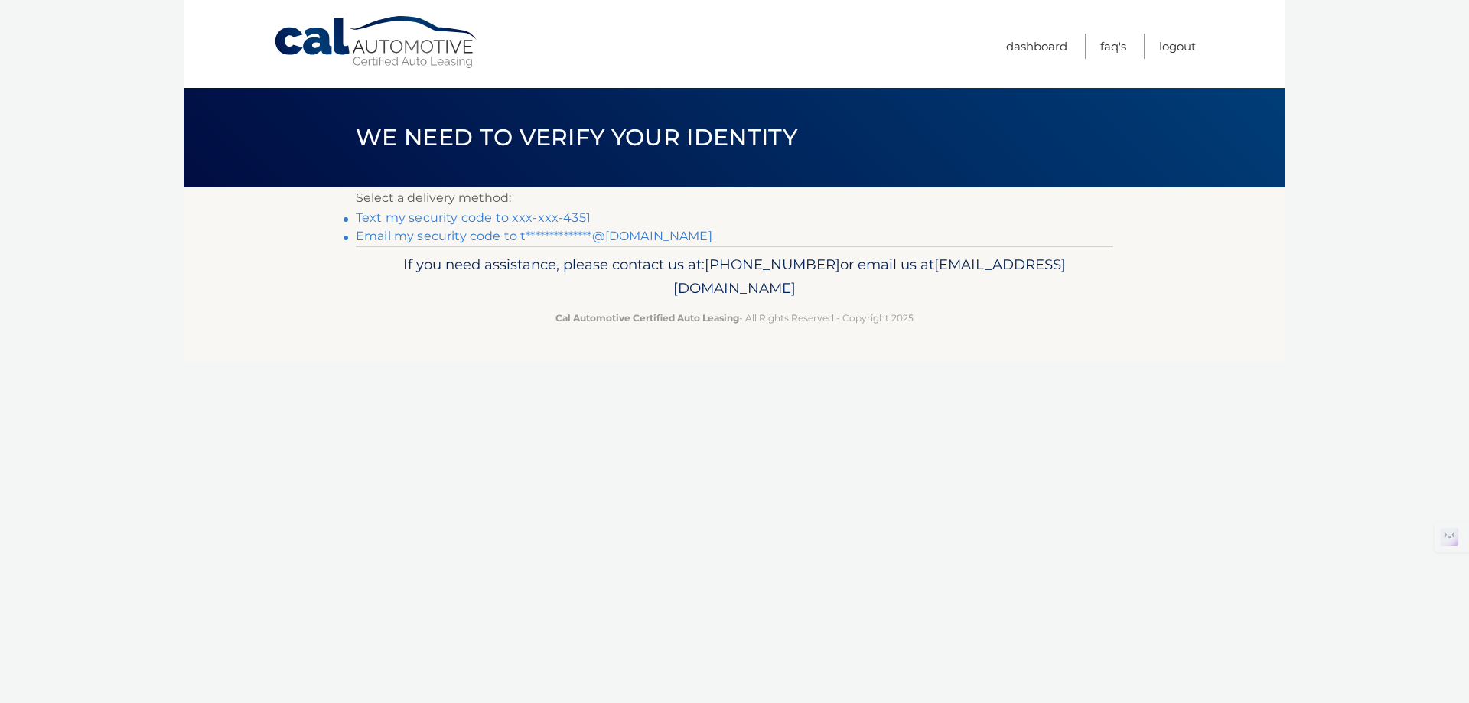
click at [546, 214] on link "Text my security code to xxx-xxx-4351" at bounding box center [473, 217] width 235 height 15
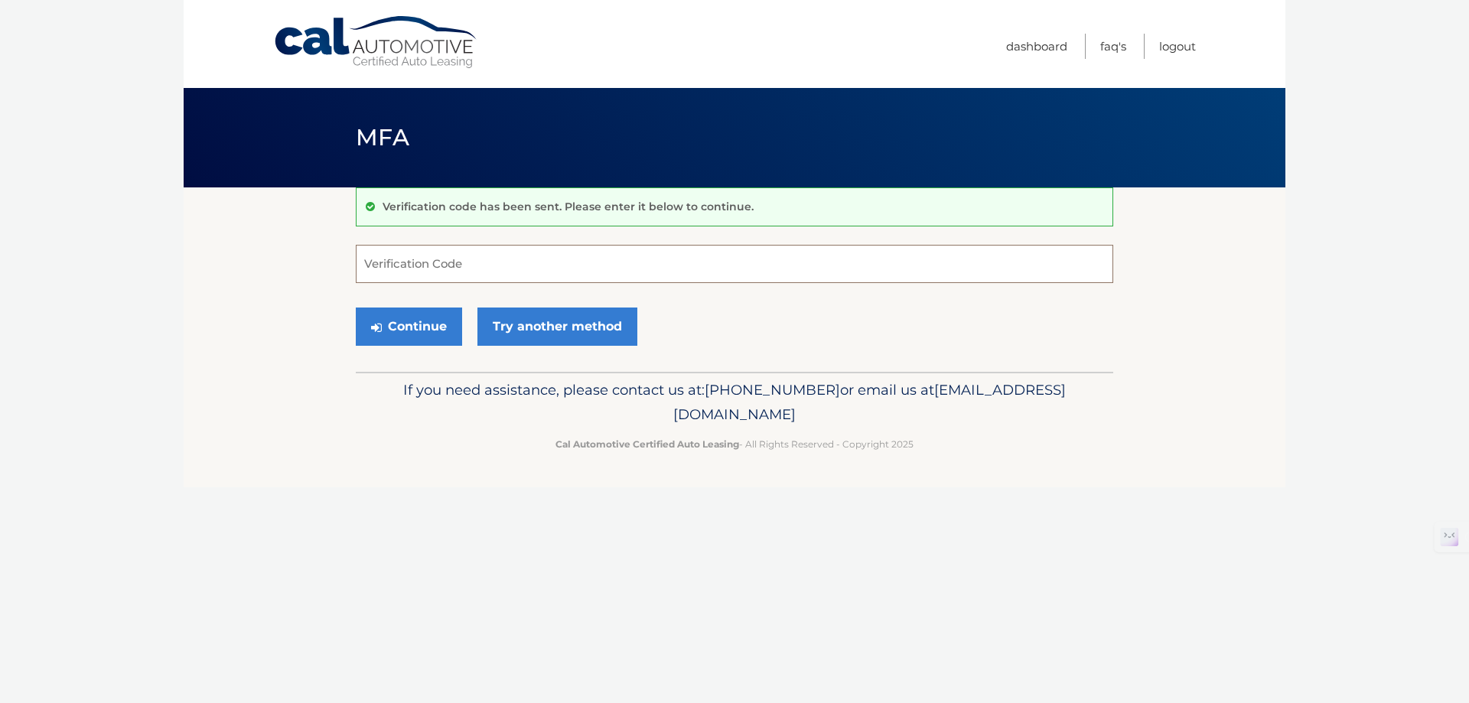
click at [495, 271] on input "Verification Code" at bounding box center [735, 264] width 758 height 38
type input "790865"
click at [378, 344] on button "Continue" at bounding box center [409, 327] width 106 height 38
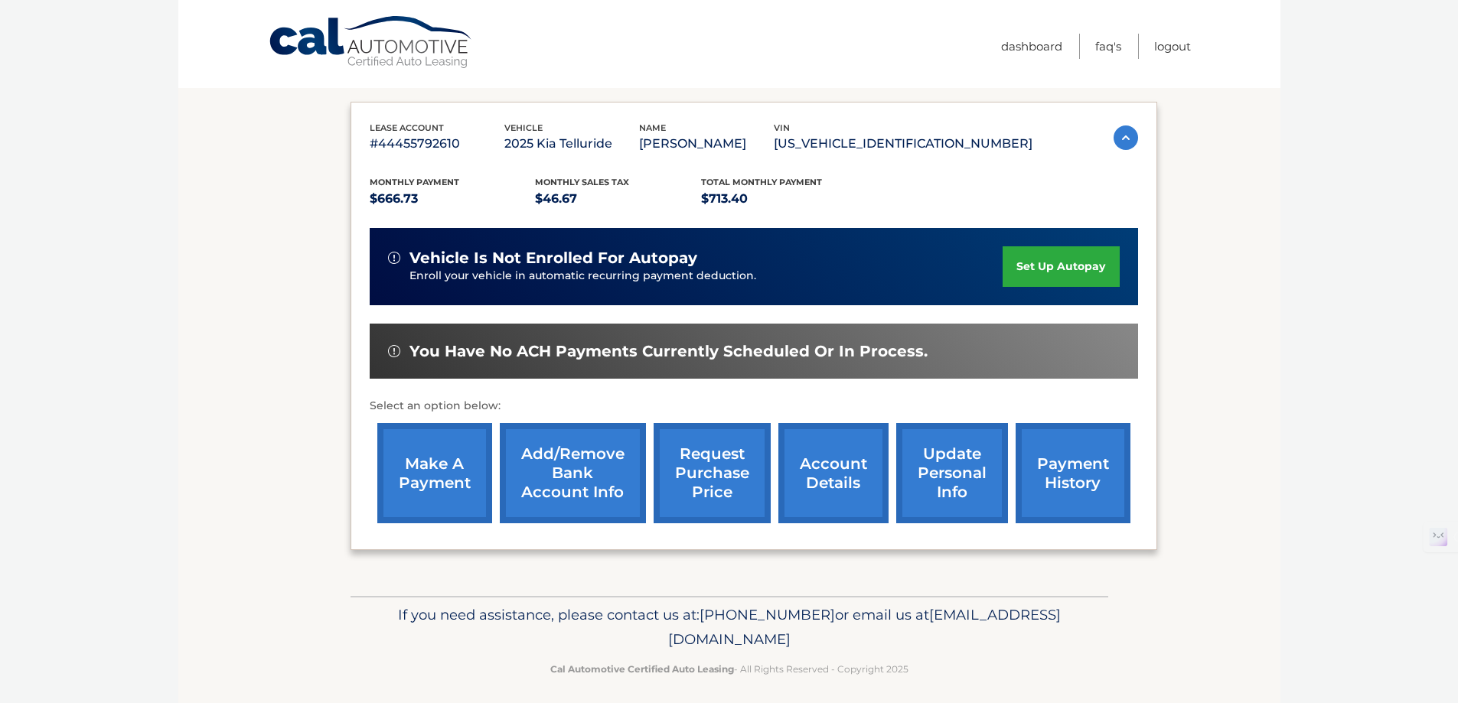
scroll to position [224, 0]
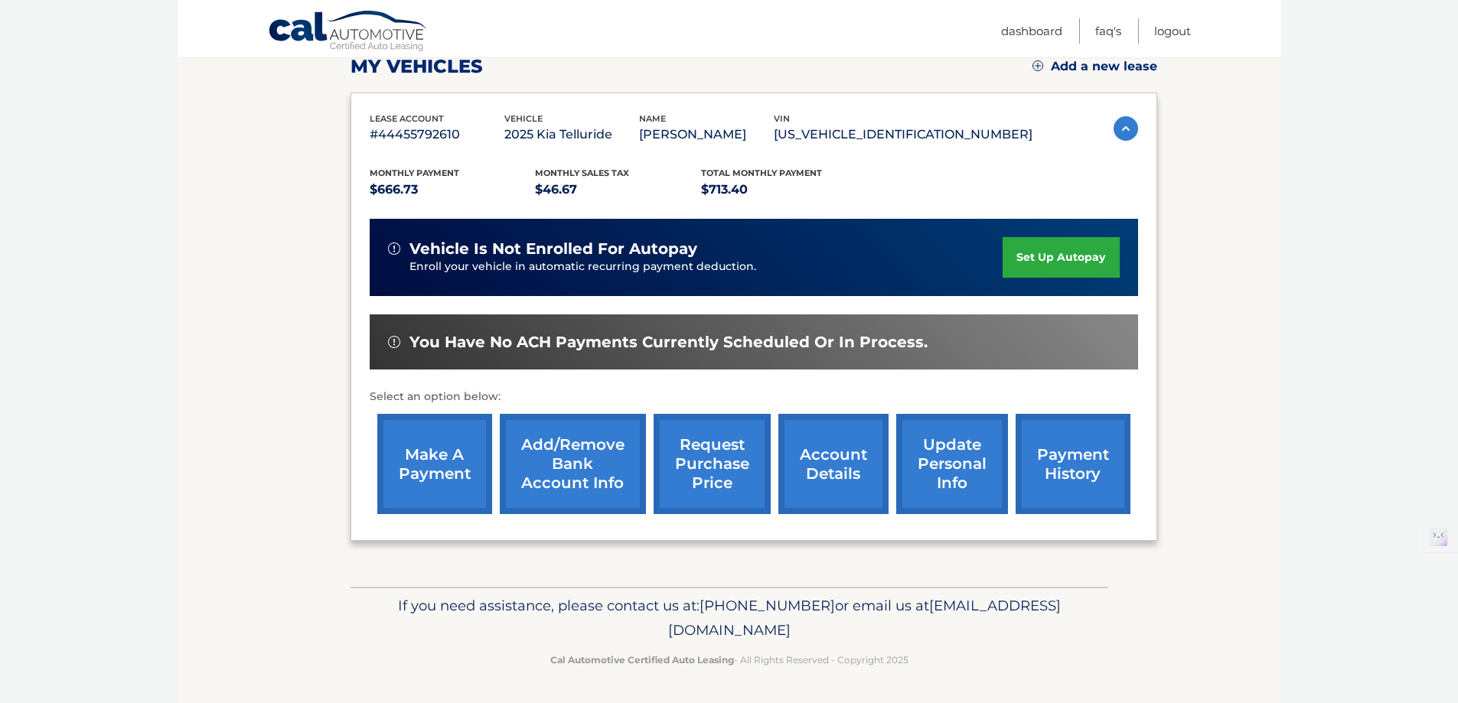
click at [1062, 477] on link "payment history" at bounding box center [1073, 464] width 115 height 100
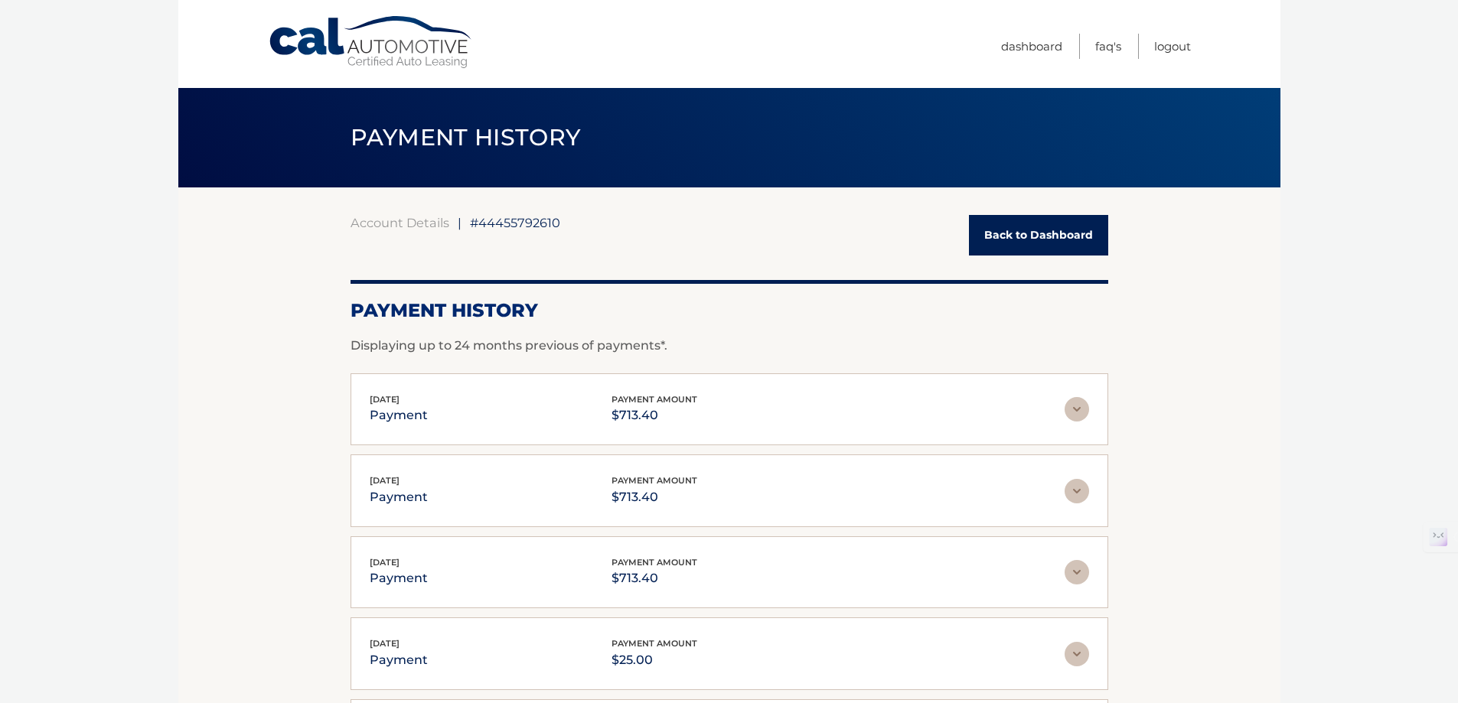
click at [1043, 243] on link "Back to Dashboard" at bounding box center [1038, 235] width 139 height 41
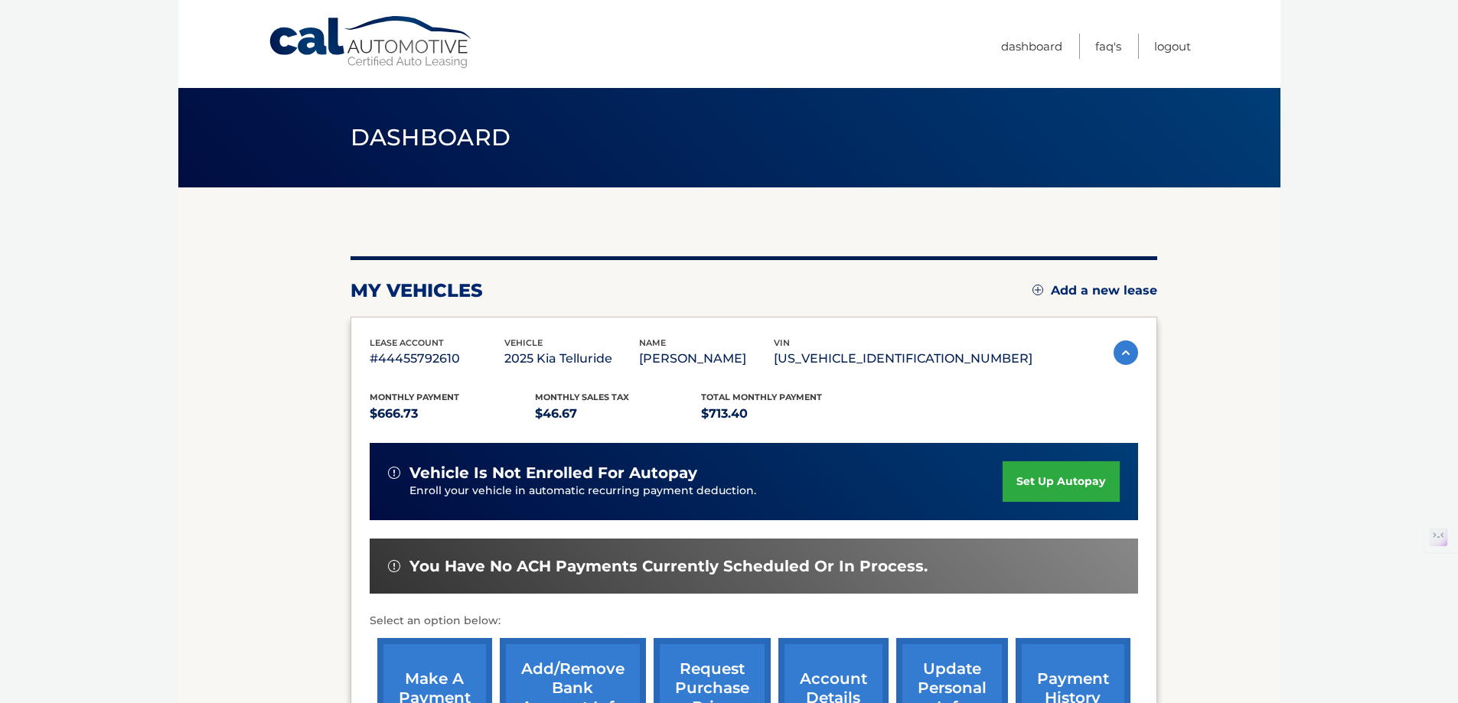
scroll to position [116, 0]
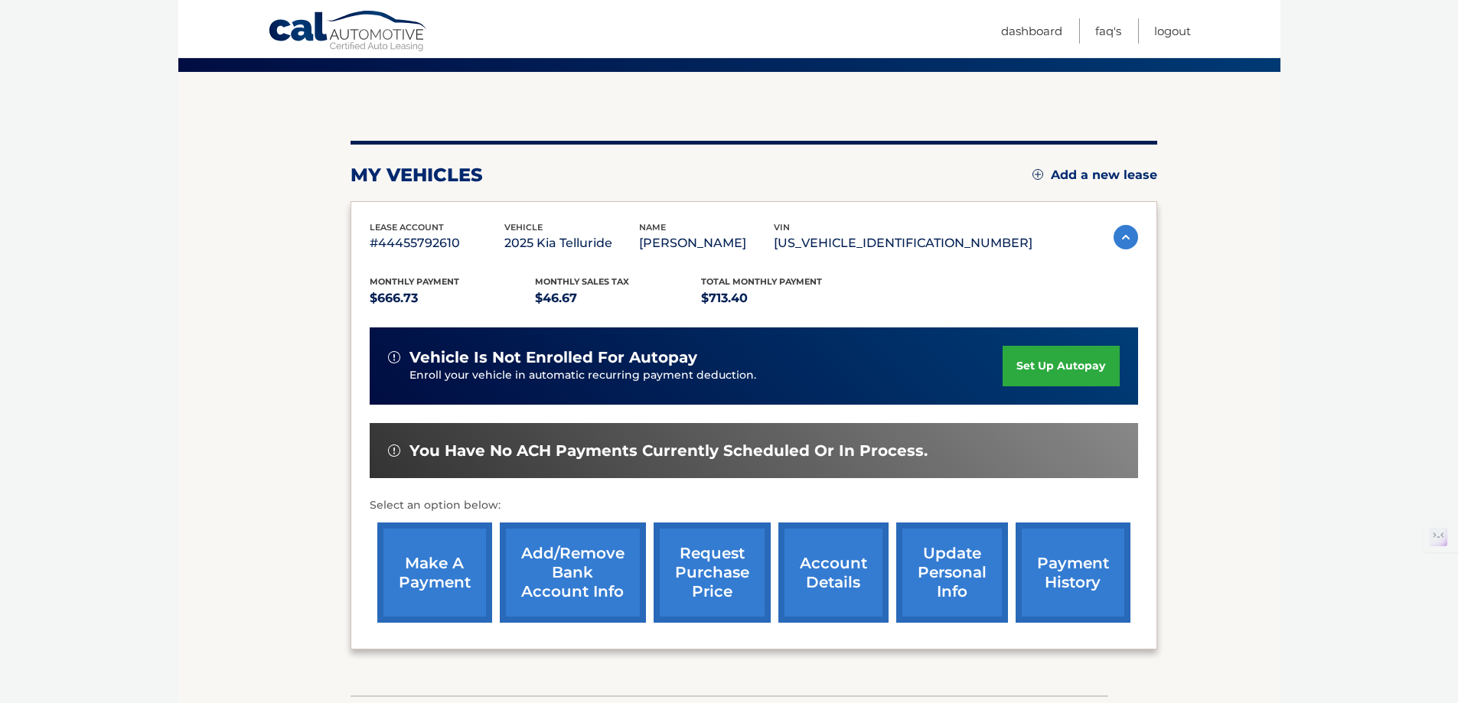
click at [482, 561] on link "make a payment" at bounding box center [434, 573] width 115 height 100
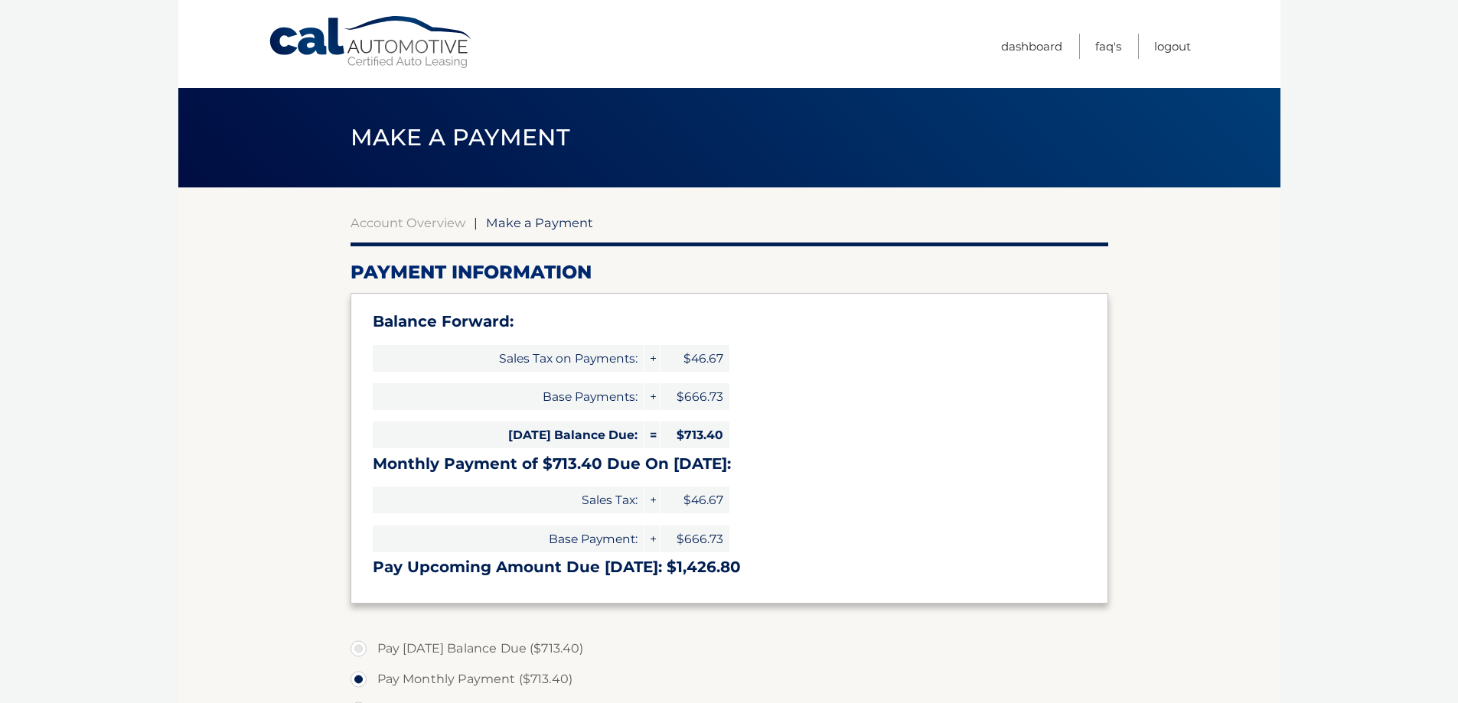
select select "ZDRlYTA5OWEtNzU2ZS00YjQxLWI0ZGUtNzY2MGNhNDVkZTA0"
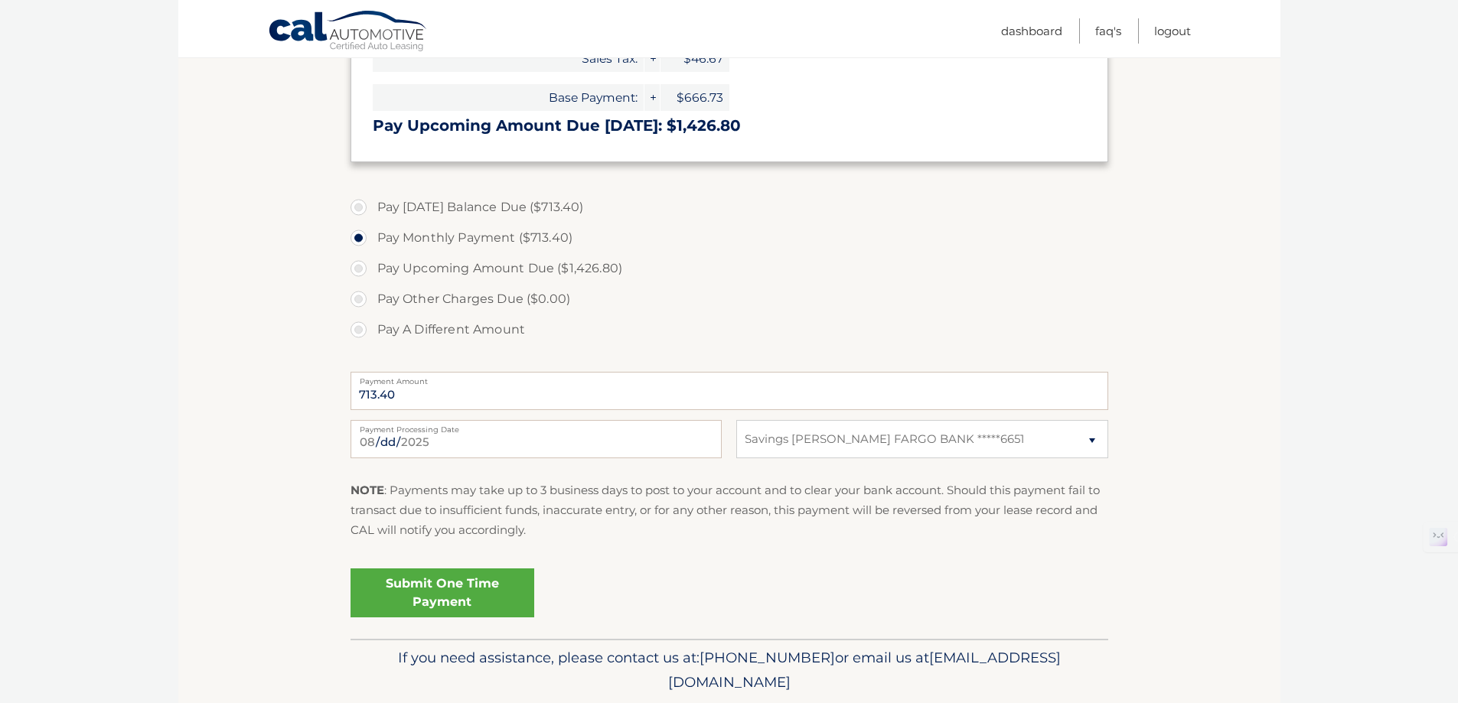
scroll to position [441, 0]
click at [1095, 594] on div "Submit One Time Payment" at bounding box center [730, 590] width 758 height 55
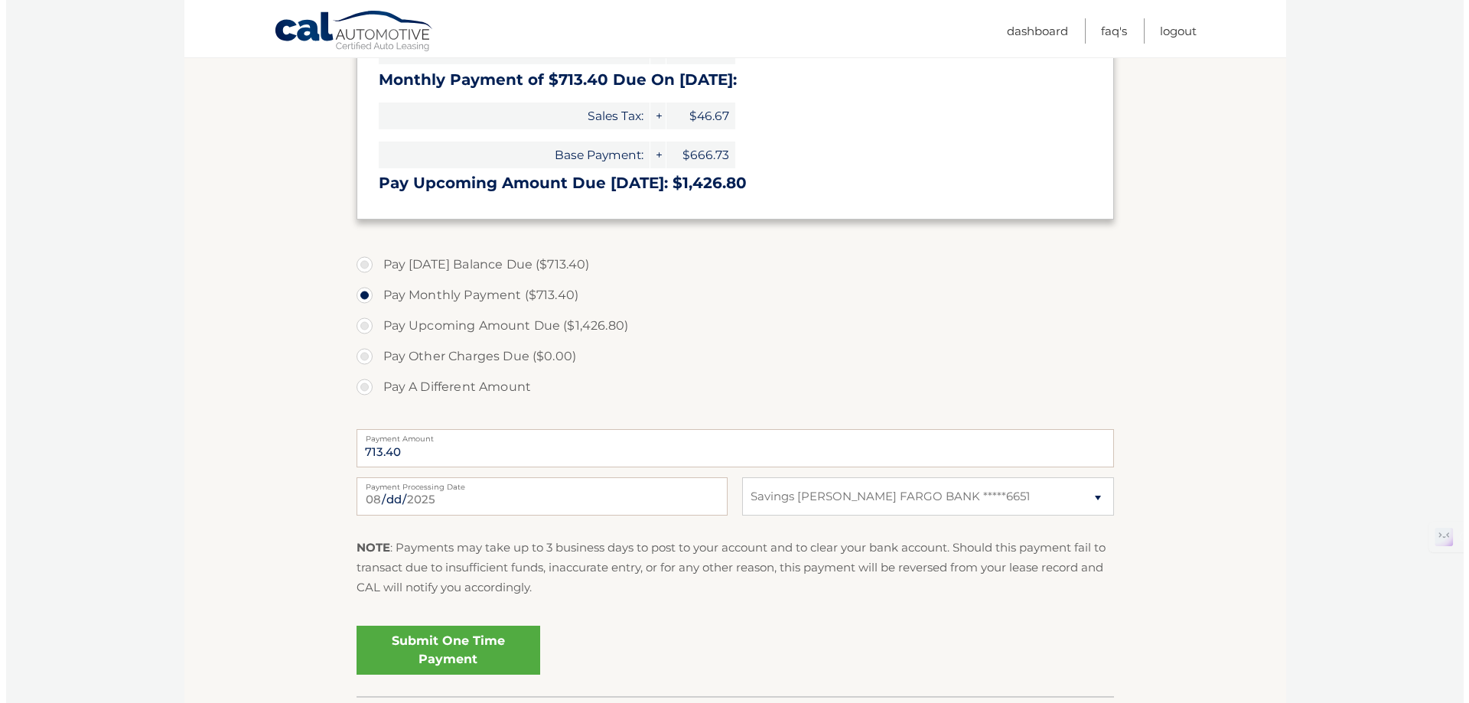
scroll to position [494, 0]
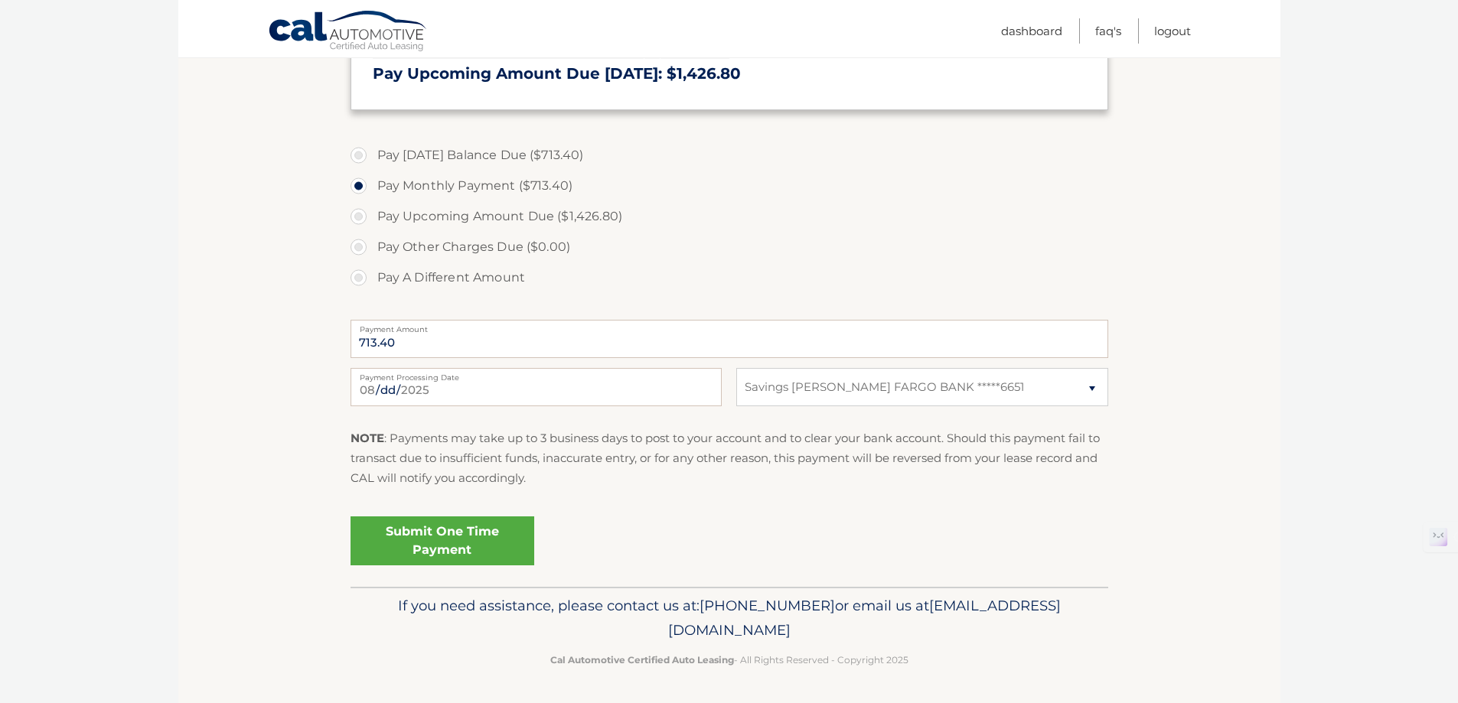
click at [473, 543] on link "Submit One Time Payment" at bounding box center [443, 541] width 184 height 49
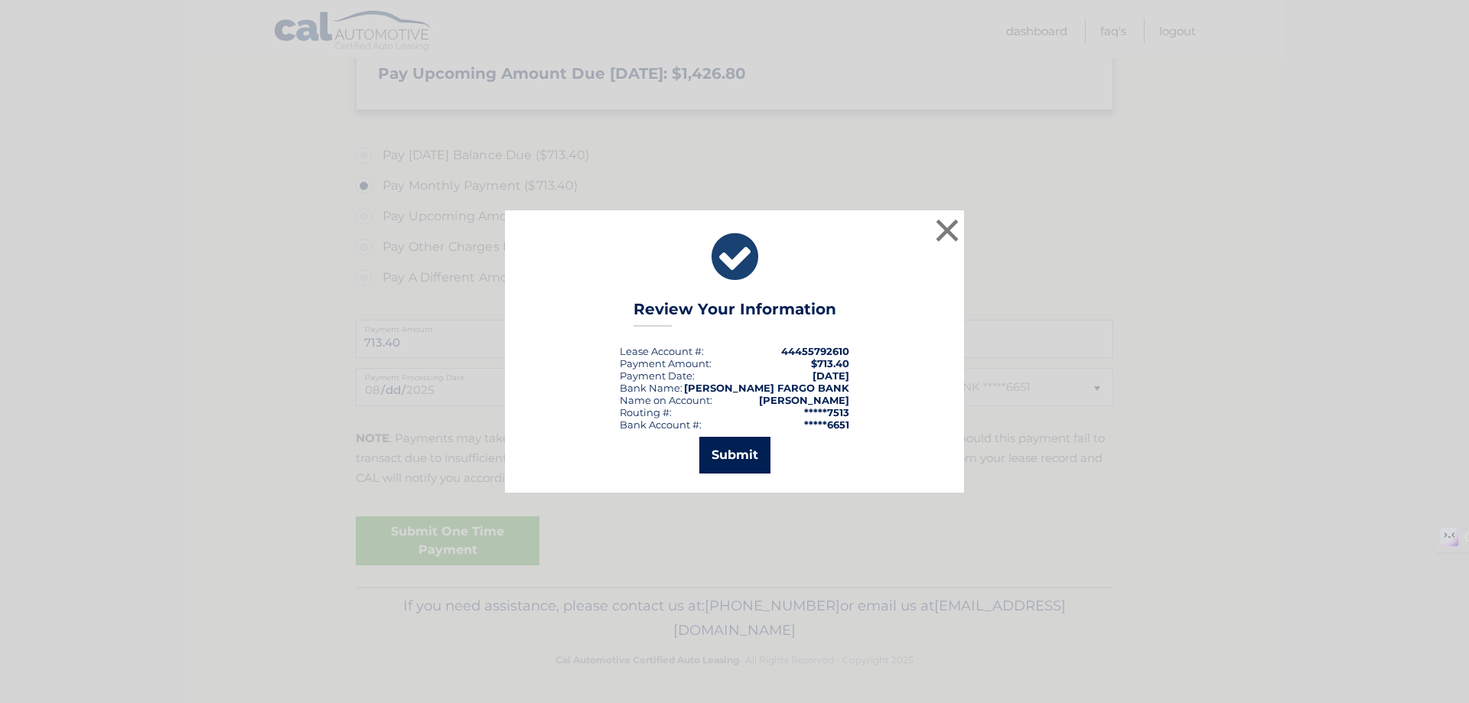
click at [752, 448] on button "Submit" at bounding box center [735, 455] width 71 height 37
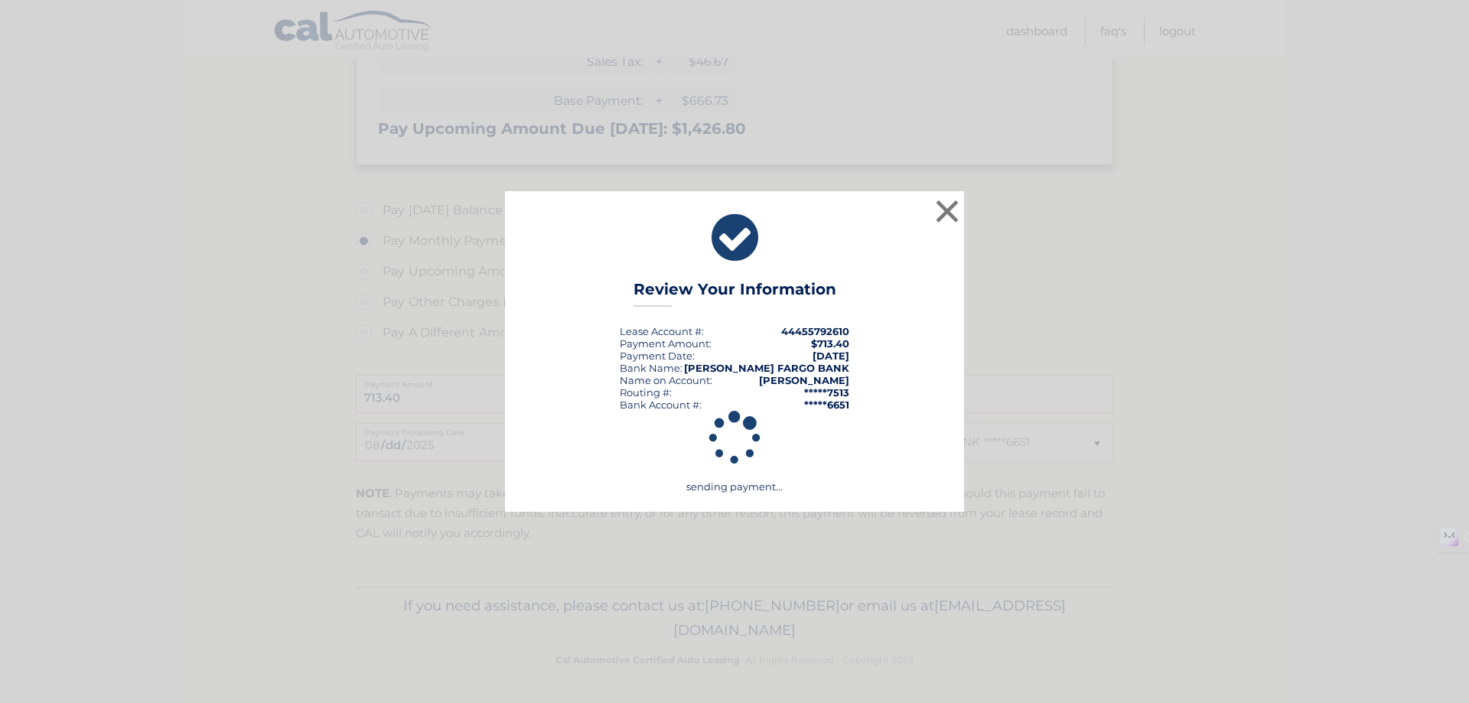
scroll to position [439, 0]
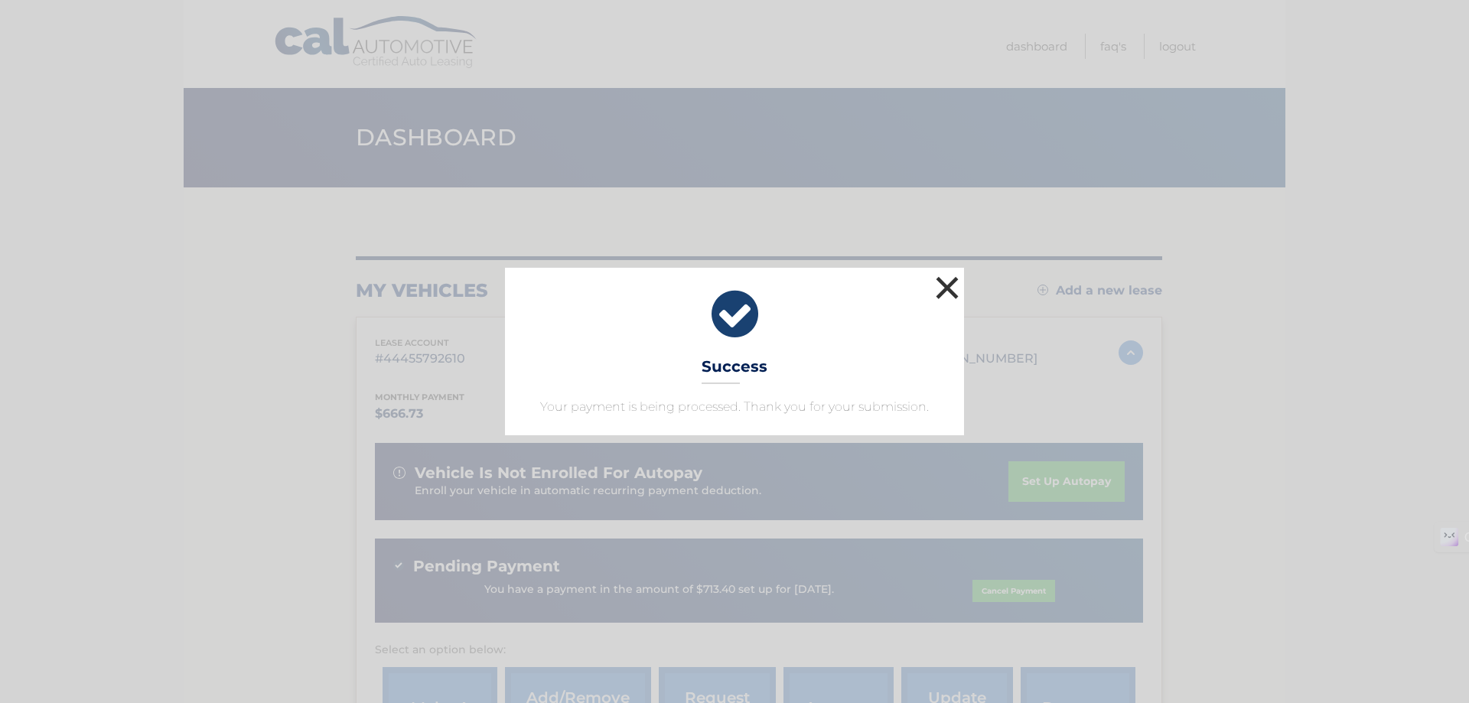
click at [942, 286] on button "×" at bounding box center [947, 287] width 31 height 31
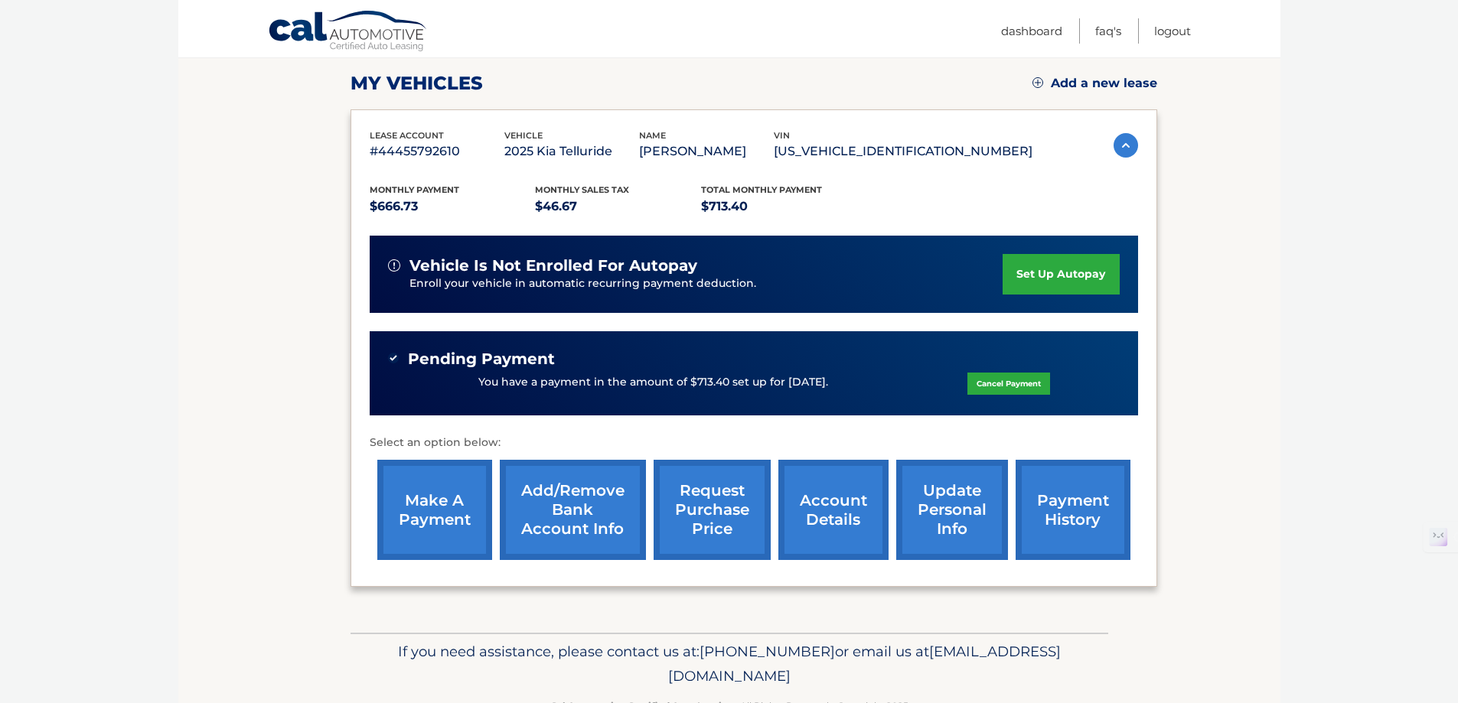
scroll to position [208, 0]
